Goal: Task Accomplishment & Management: Manage account settings

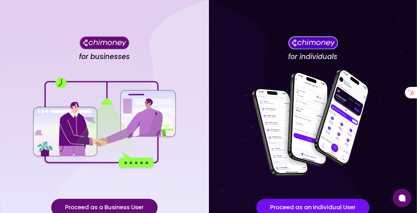
scroll to position [48, 0]
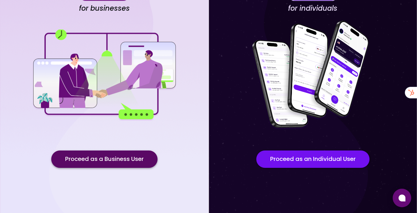
click at [111, 158] on button "Proceed as a Business User" at bounding box center [104, 159] width 106 height 17
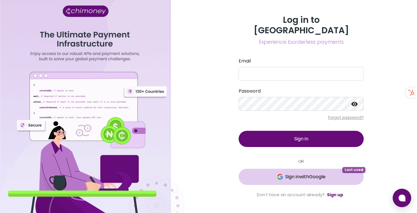
click at [274, 174] on span "Sign in with Google" at bounding box center [301, 177] width 102 height 7
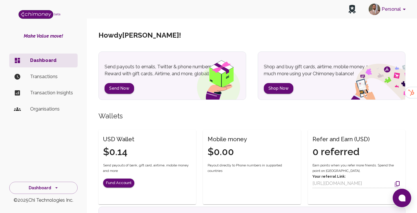
click at [390, 7] on button "Personal" at bounding box center [389, 9] width 44 height 15
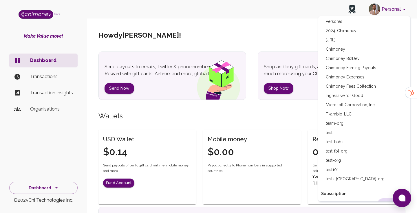
scroll to position [49, 0]
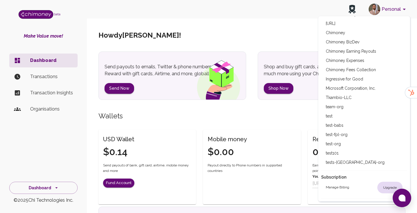
click at [341, 147] on li "test-org" at bounding box center [364, 143] width 86 height 9
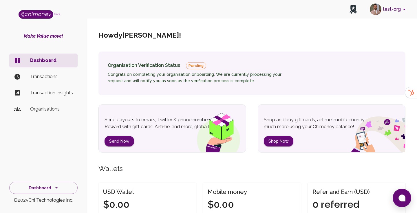
click at [31, 110] on p "Organisations" at bounding box center [51, 109] width 43 height 7
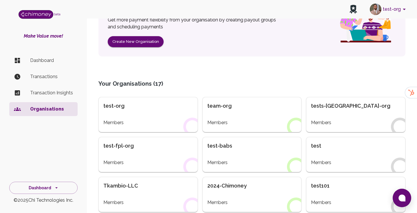
scroll to position [89, 0]
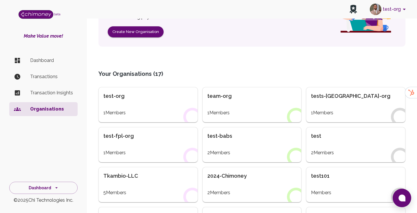
click at [119, 95] on div "test-org" at bounding box center [148, 96] width 90 height 8
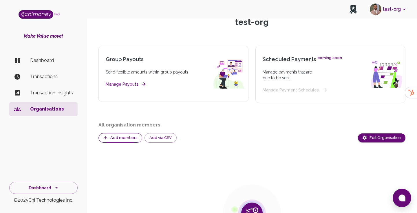
scroll to position [60, 0]
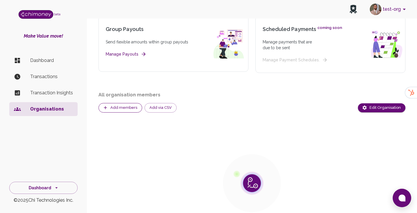
click at [117, 108] on button "Add members" at bounding box center [121, 108] width 44 height 10
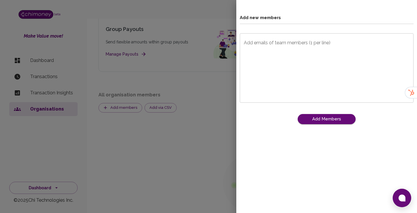
click at [295, 56] on textarea "Add emails of team members (1 per line)" at bounding box center [327, 68] width 166 height 60
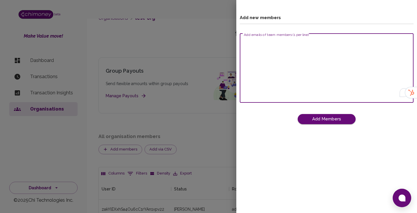
scroll to position [40, 307]
click at [175, 37] on div at bounding box center [208, 106] width 417 height 213
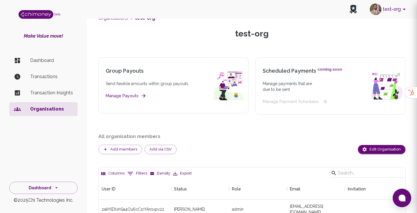
click at [394, 12] on div at bounding box center [208, 106] width 417 height 213
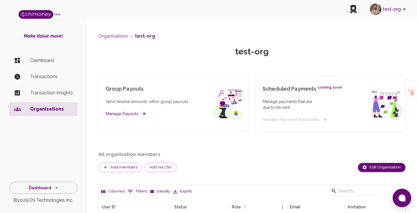
scroll to position [0, 0]
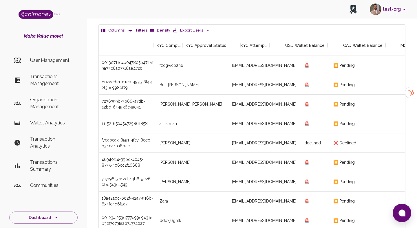
scroll to position [215, 307]
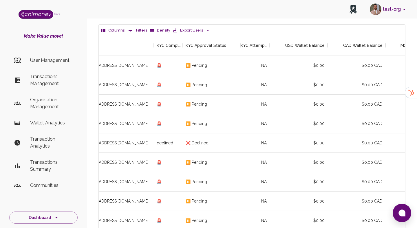
click at [58, 84] on p "Transactions Management" at bounding box center [51, 80] width 43 height 14
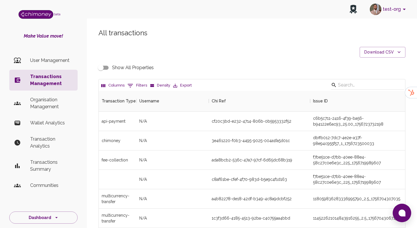
scroll to position [215, 307]
